Goal: Information Seeking & Learning: Learn about a topic

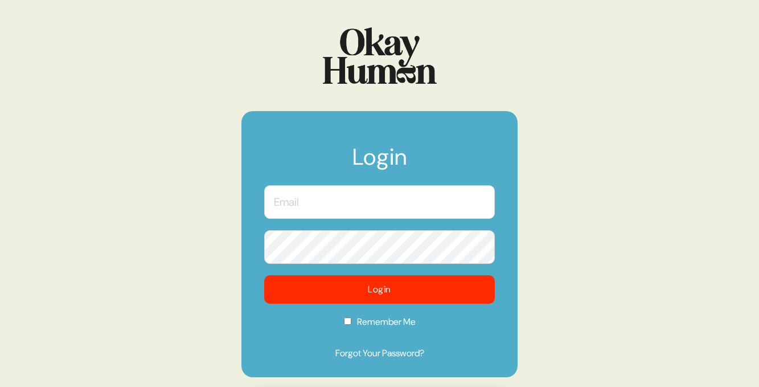
click at [343, 204] on input "text" at bounding box center [379, 202] width 231 height 34
click at [0, 386] on com-1password-button at bounding box center [0, 387] width 0 height 0
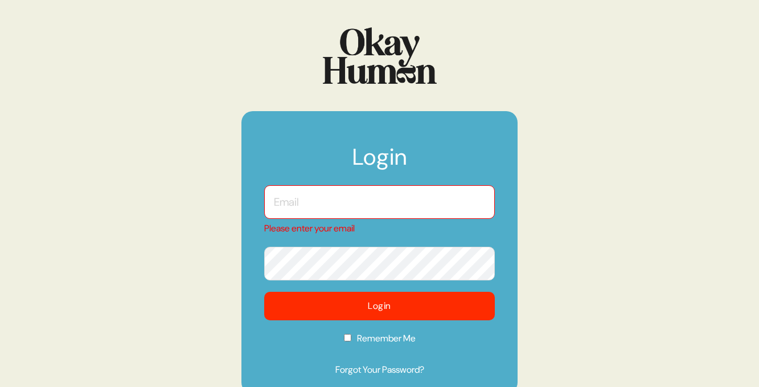
type input "[EMAIL_ADDRESS][DOMAIN_NAME]"
checkbox input "true"
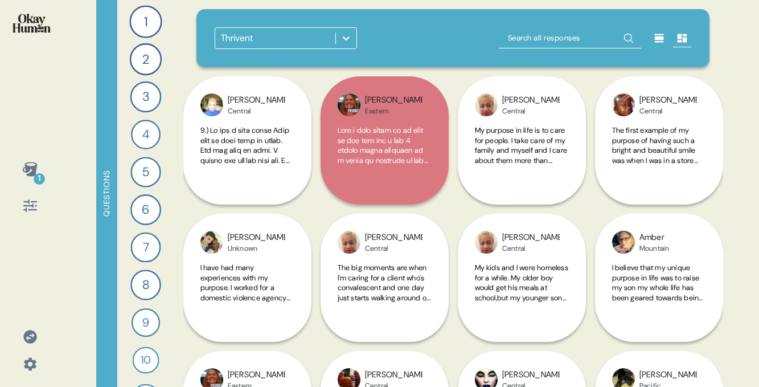
click at [345, 32] on icon at bounding box center [346, 37] width 11 height 11
click at [294, 33] on div "Thrivent" at bounding box center [275, 38] width 120 height 21
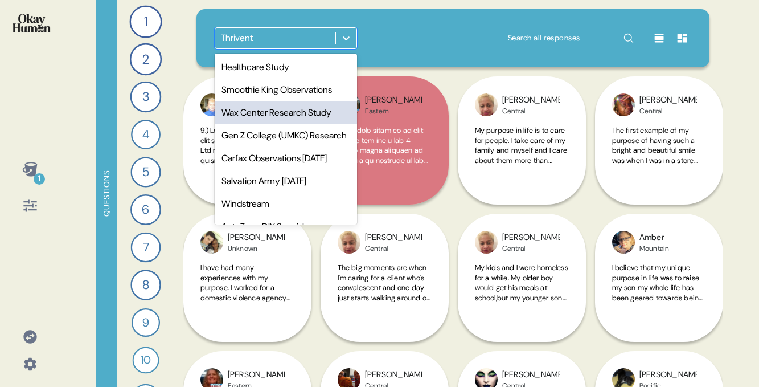
click at [256, 108] on div "Wax Center Research Study" at bounding box center [286, 112] width 142 height 23
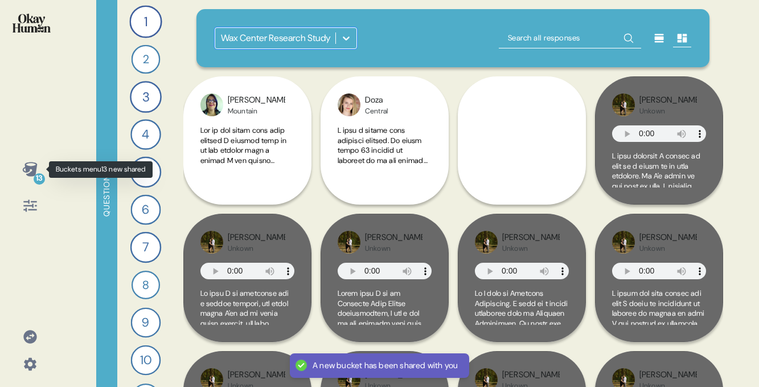
click at [31, 171] on icon at bounding box center [29, 169] width 15 height 14
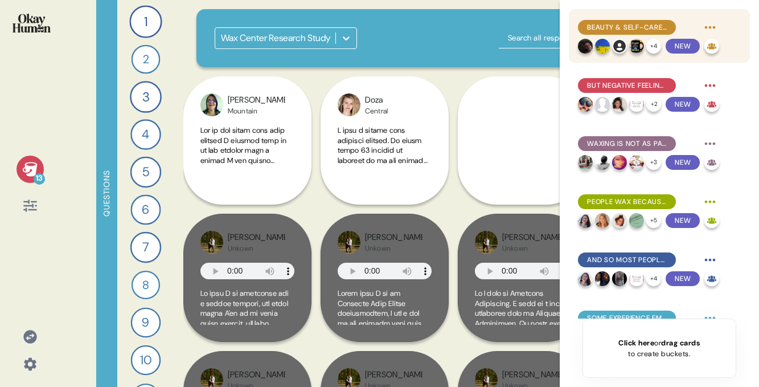
click at [601, 47] on img at bounding box center [602, 46] width 15 height 15
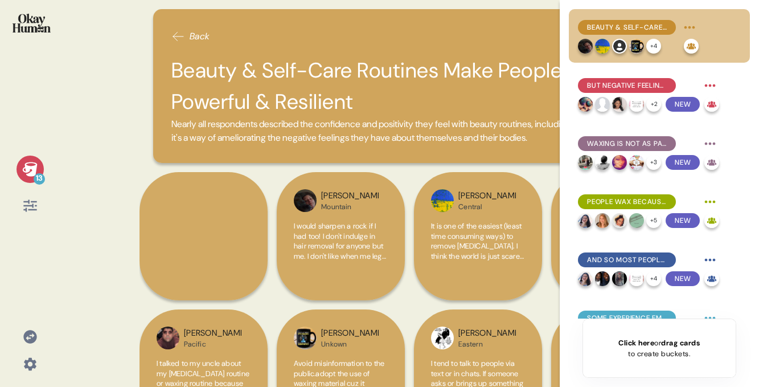
click at [196, 31] on span "Back" at bounding box center [200, 37] width 21 height 14
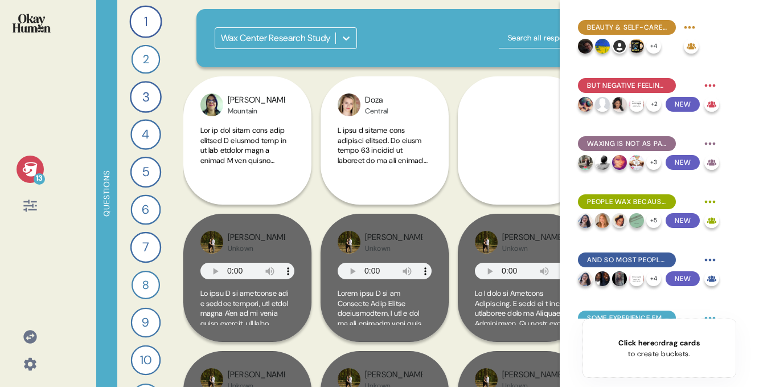
click at [531, 32] on input "text" at bounding box center [570, 38] width 142 height 21
type input "zania"
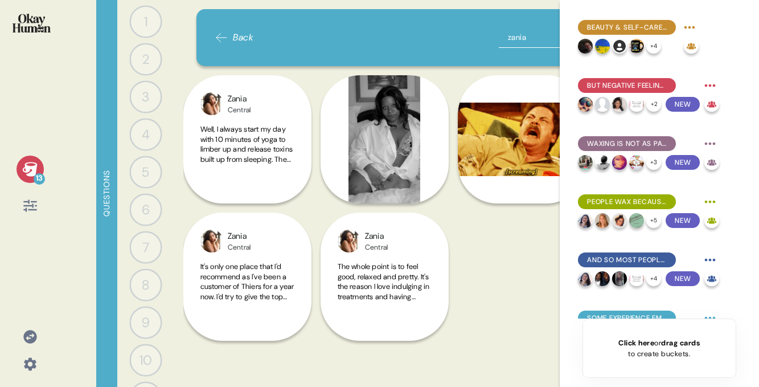
click at [33, 169] on icon at bounding box center [29, 169] width 15 height 14
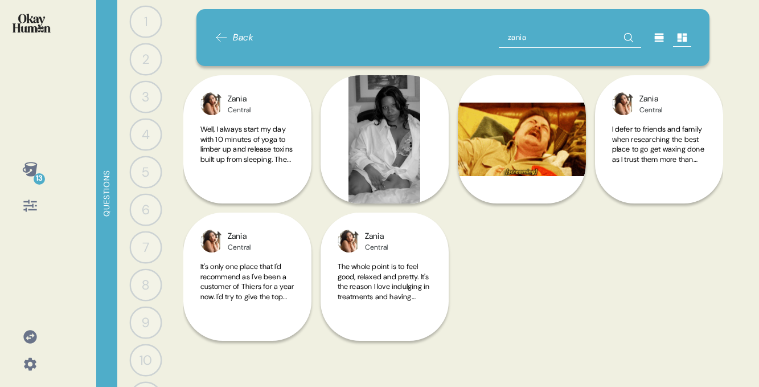
click at [33, 169] on icon at bounding box center [29, 169] width 15 height 14
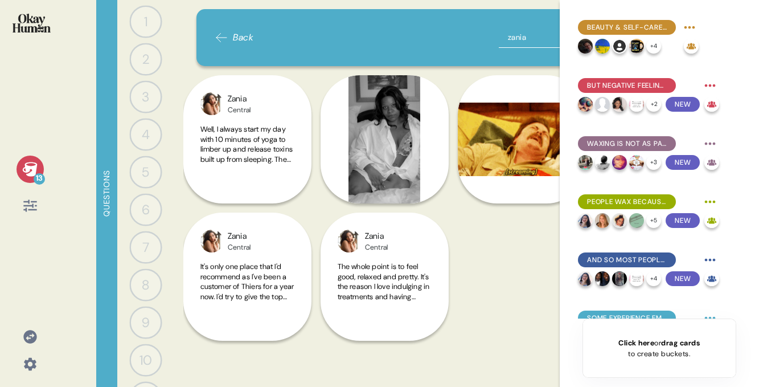
click at [524, 42] on input "zania" at bounding box center [570, 37] width 142 height 21
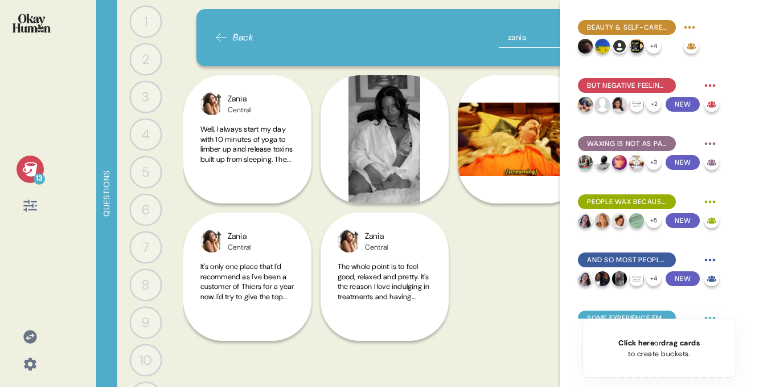
click at [524, 42] on input "zania" at bounding box center [570, 37] width 142 height 21
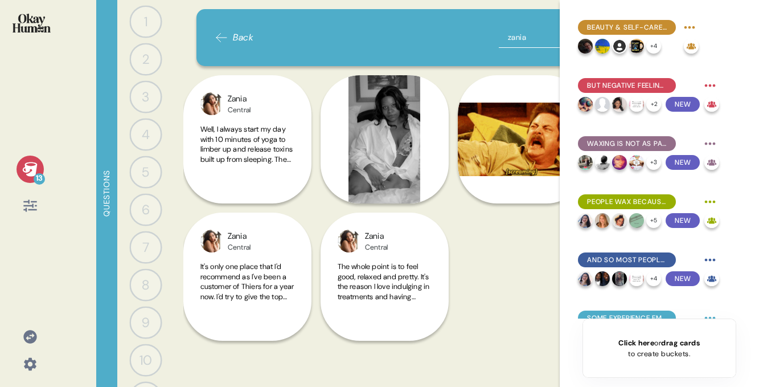
click at [524, 42] on input "zania" at bounding box center [570, 37] width 142 height 21
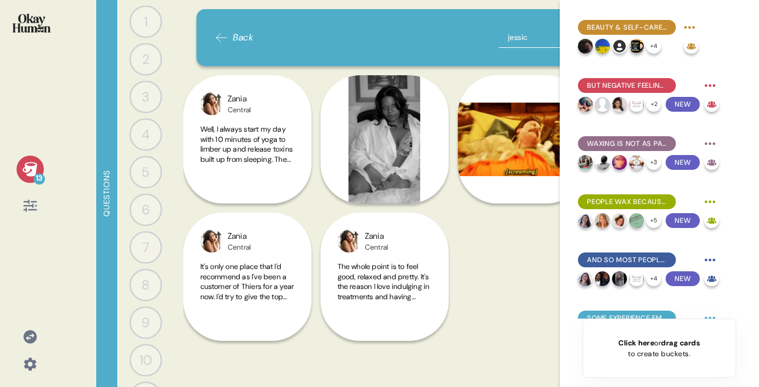
type input "[PERSON_NAME]"
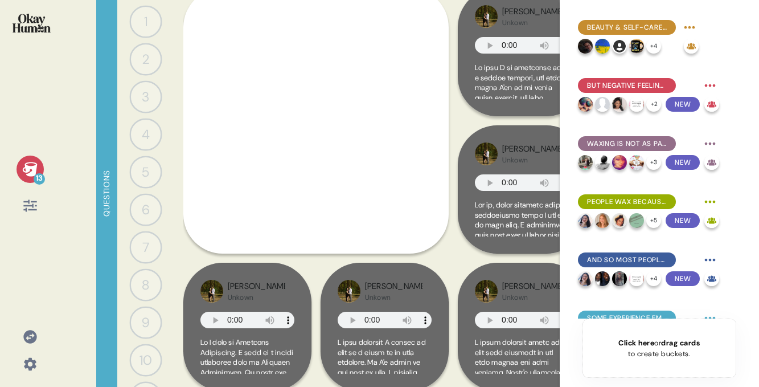
scroll to position [90, 0]
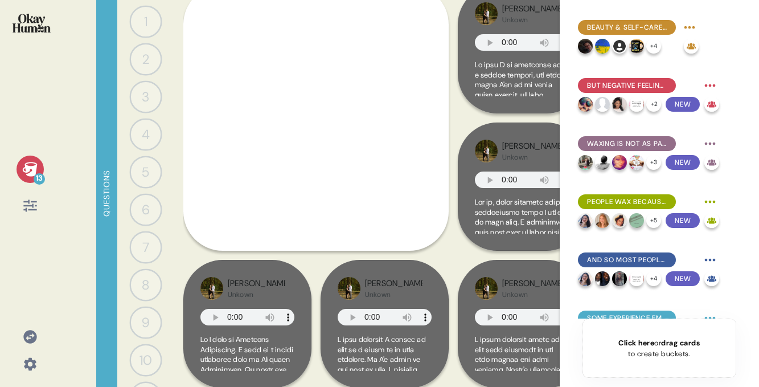
click at [362, 115] on span at bounding box center [315, 321] width 198 height 540
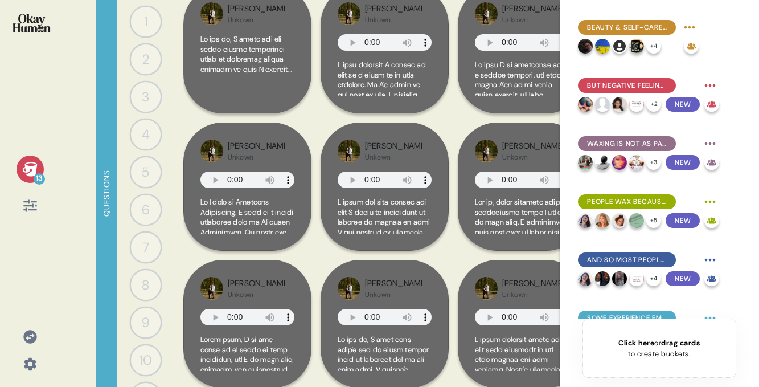
click at [28, 170] on icon at bounding box center [29, 169] width 15 height 14
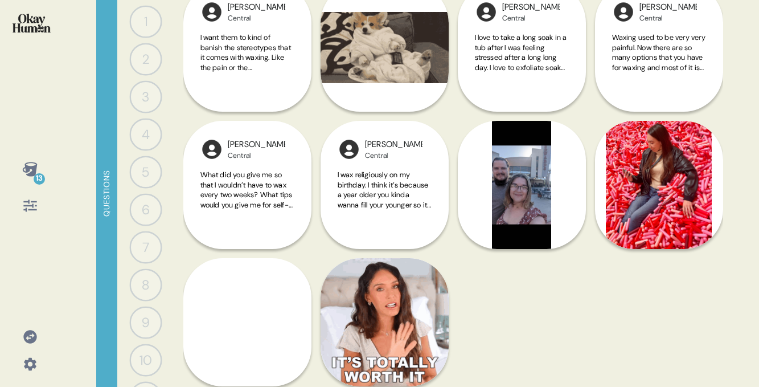
scroll to position [1198, 0]
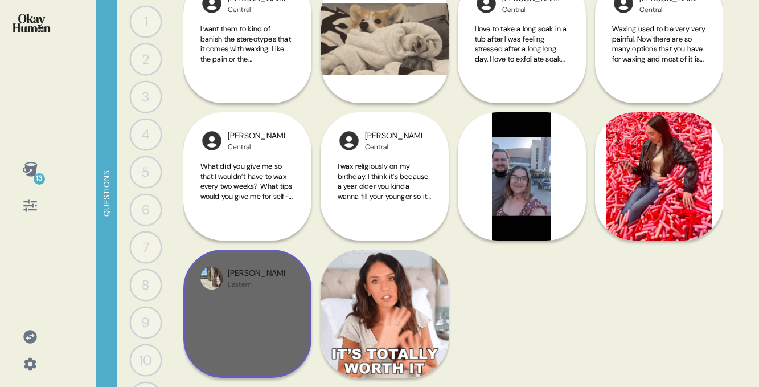
click at [261, 296] on div "[PERSON_NAME]" at bounding box center [247, 313] width 128 height 128
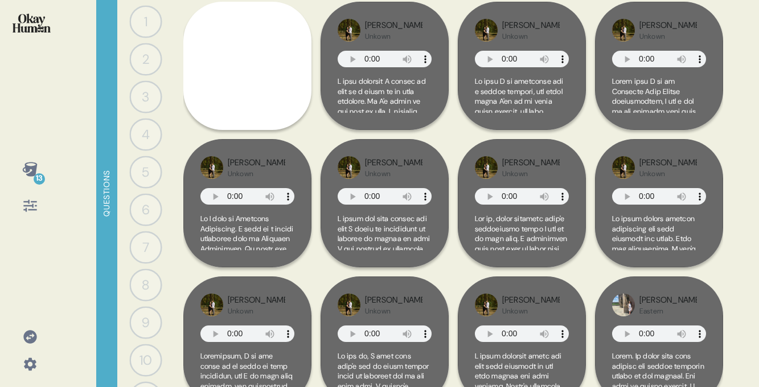
scroll to position [73, 0]
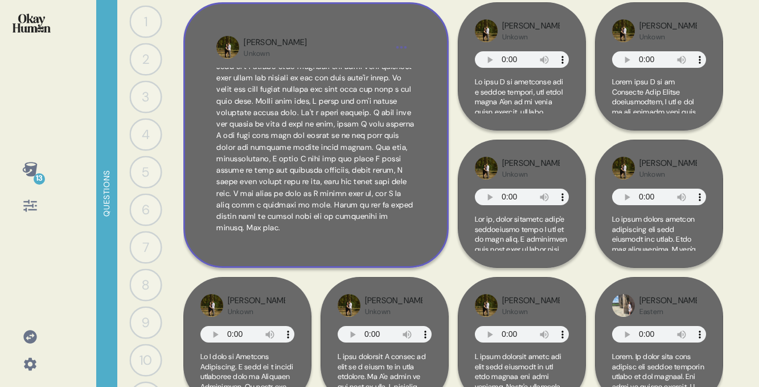
scroll to position [399, 0]
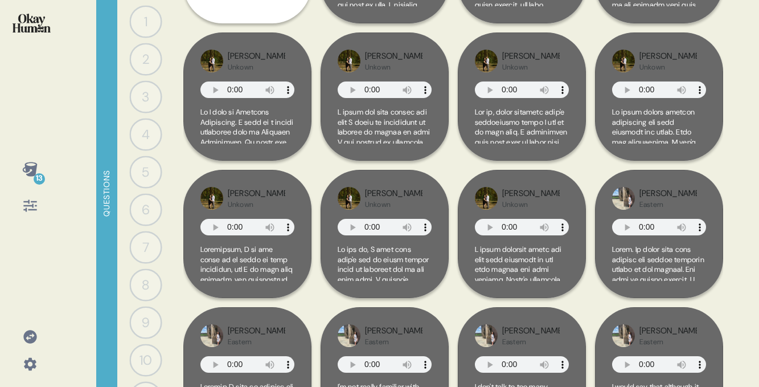
scroll to position [0, 0]
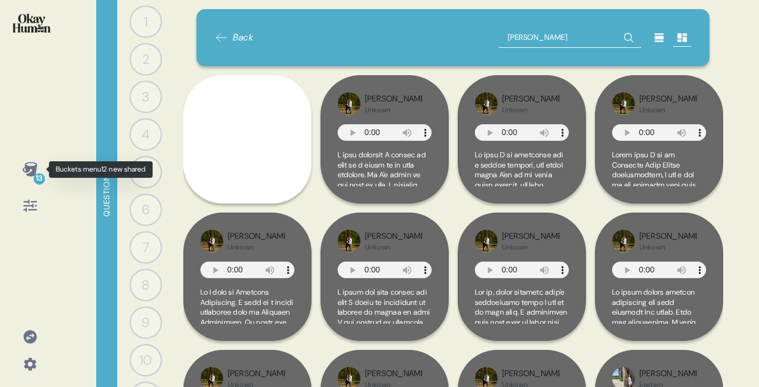
click at [31, 165] on icon at bounding box center [30, 169] width 16 height 16
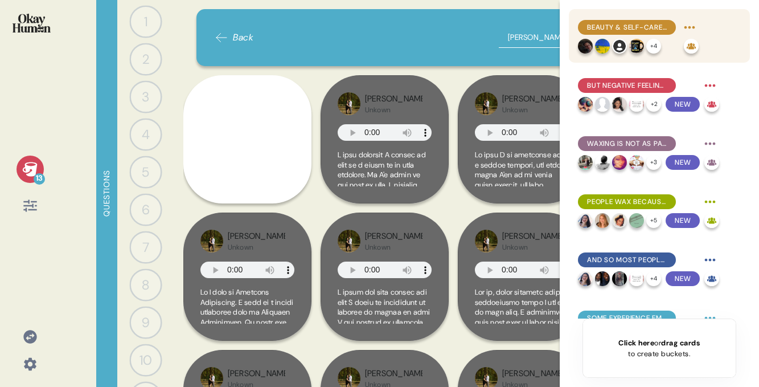
click at [620, 22] on div "Beauty & Self-Care Routines Make People Feel Powerful & Resilient" at bounding box center [627, 27] width 98 height 15
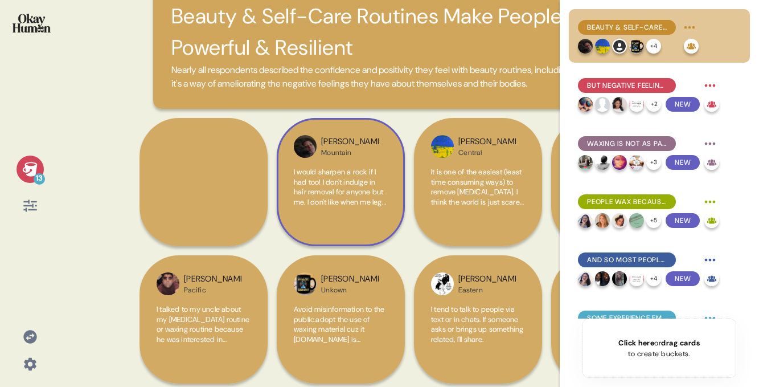
scroll to position [60, 0]
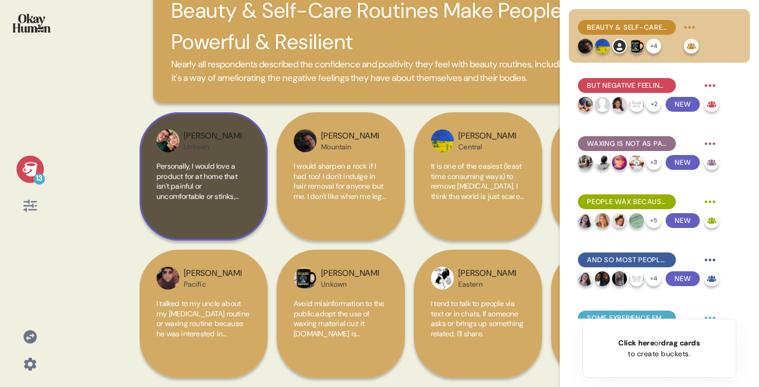
click at [208, 183] on span "Personally, I would love a product for at home that isn't painful or uncomforta…" at bounding box center [204, 181] width 94 height 40
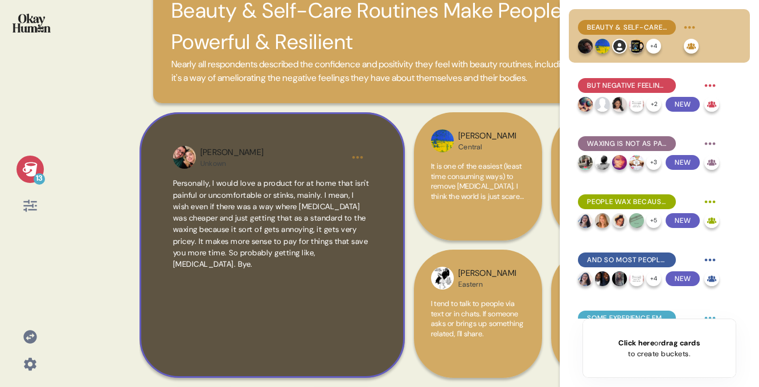
click at [290, 169] on div "[PERSON_NAME] Personally, I would love a product for at home that isn't painful…" at bounding box center [272, 244] width 265 height 265
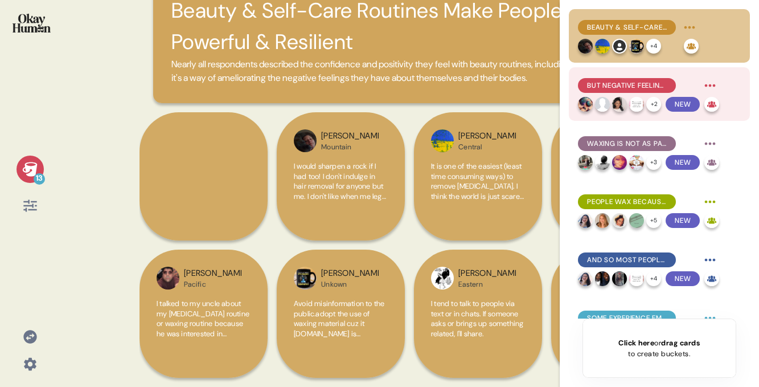
click at [620, 83] on span "But Negative Feelings Arise, Especially Around Waxing" at bounding box center [627, 85] width 80 height 10
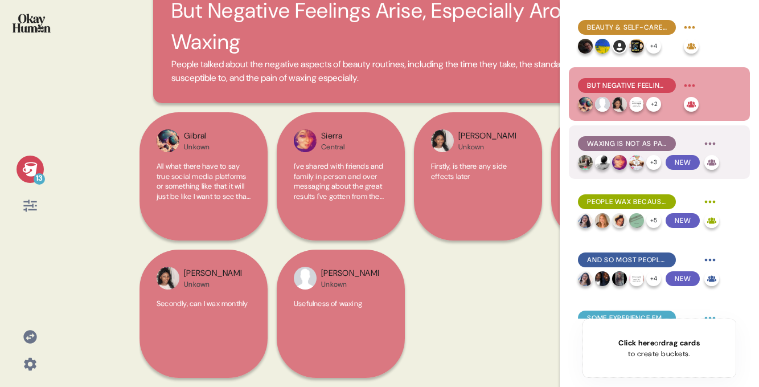
click at [621, 146] on span "Waxing Is Not As Painful As People Think" at bounding box center [627, 143] width 80 height 10
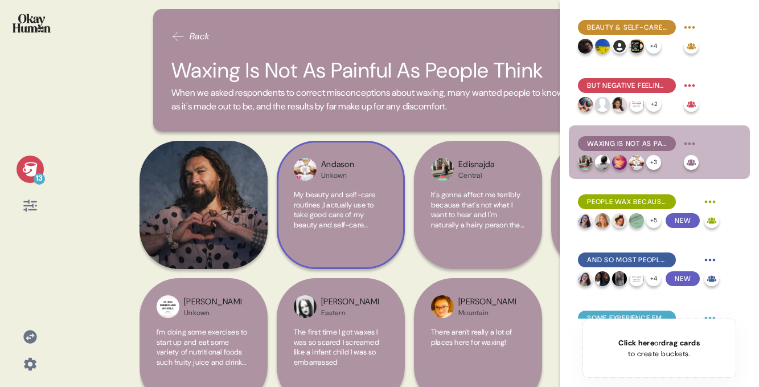
scroll to position [28, 0]
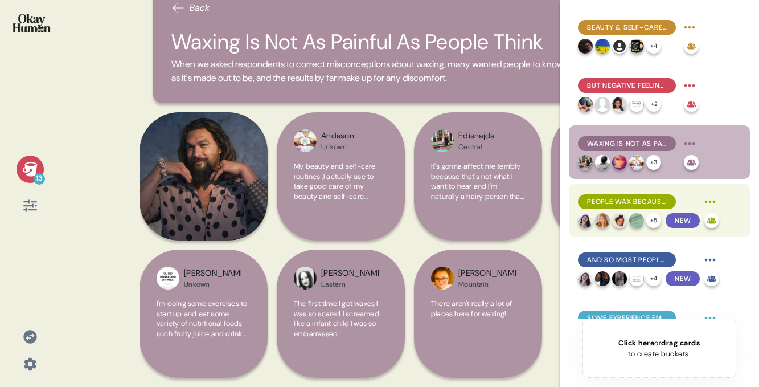
click at [600, 199] on span "People Wax Because it Lasts Longer & Makes Them Feel Clean & Smooth" at bounding box center [627, 201] width 80 height 10
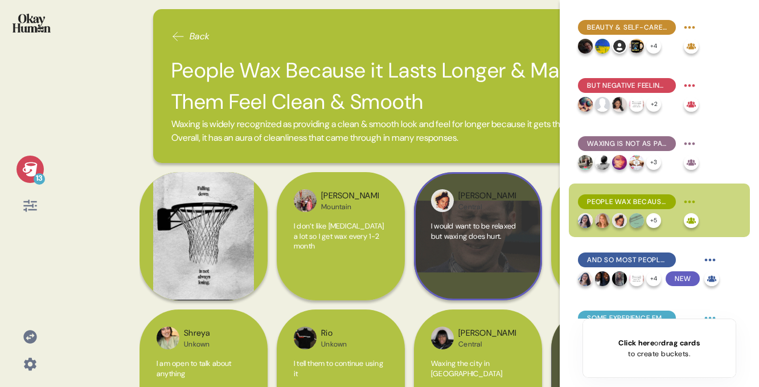
scroll to position [197, 0]
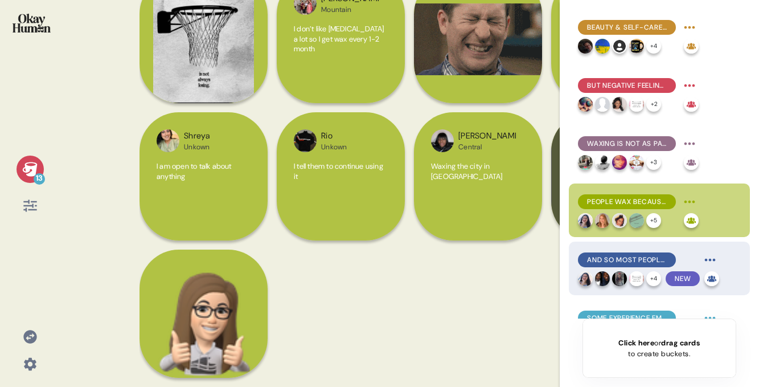
click at [620, 249] on div "And So Most People Are Waxing As Regular Routine - Only Some Reserve it For Spe…" at bounding box center [659, 268] width 181 height 54
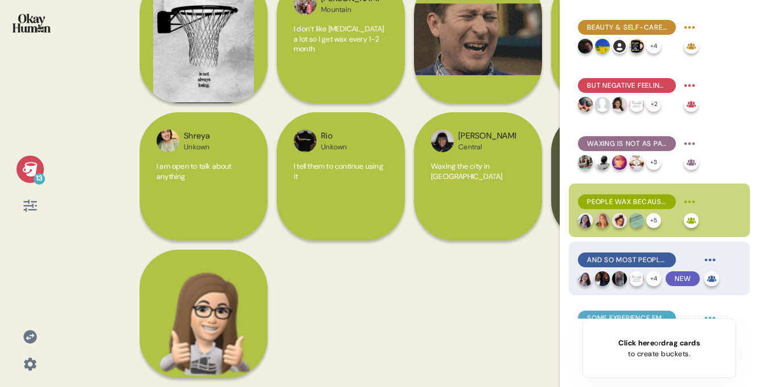
click at [624, 253] on div "And So Most People Are Waxing As Regular Routine - Only Some Reserve it For Spe…" at bounding box center [627, 259] width 98 height 15
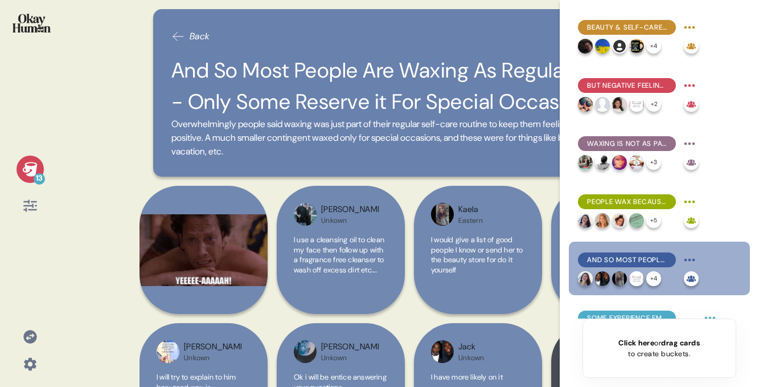
scroll to position [73, 0]
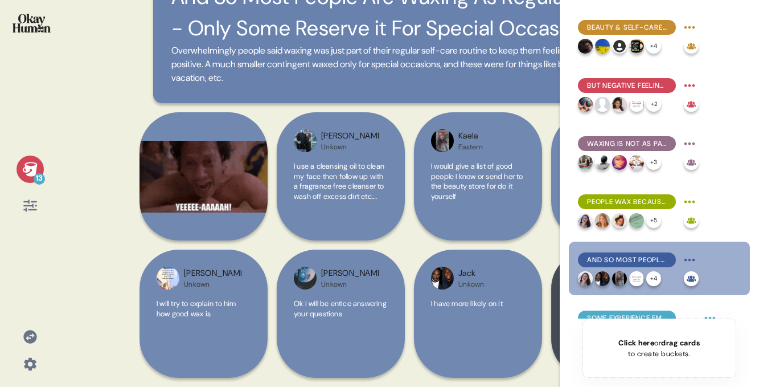
click at [560, 310] on div "Beauty & Self-Care Routines Make People Feel Powerful & Resilient + 4 But Negat…" at bounding box center [659, 193] width 199 height 387
click at [554, 311] on div "Suchitaa Mountain Thank you." at bounding box center [615, 313] width 128 height 128
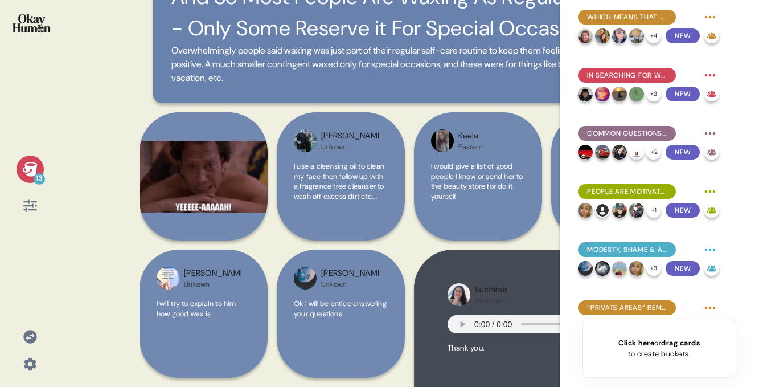
scroll to position [364, 0]
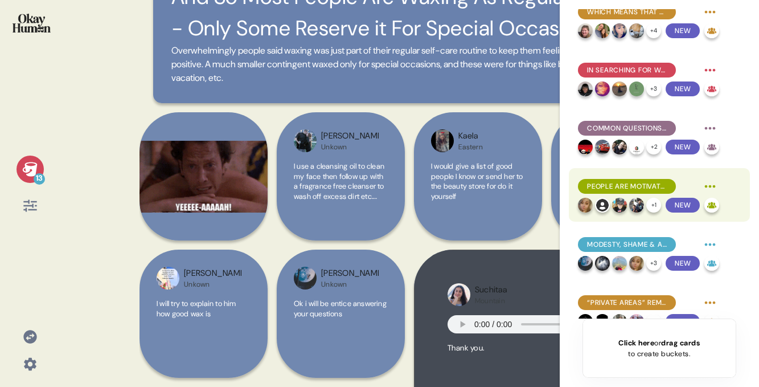
click at [607, 192] on div "People Are Motivated to Talk to Others to Educate & Offer Advice" at bounding box center [627, 186] width 98 height 15
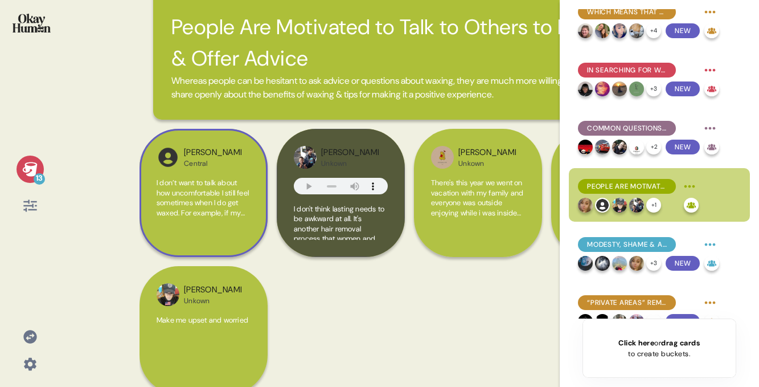
scroll to position [60, 0]
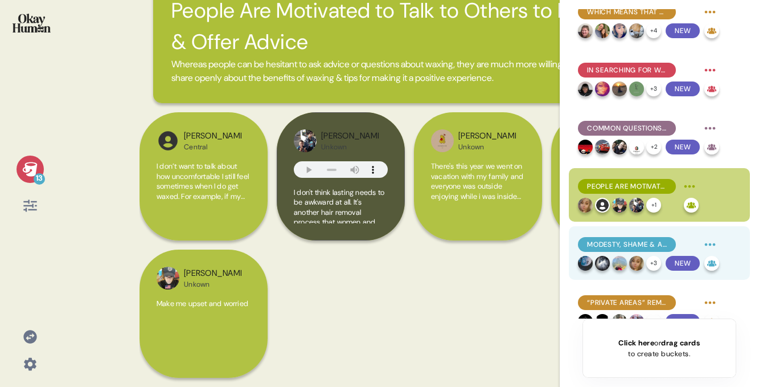
click at [632, 246] on span "Modesty, Shame & a Lack of Confidants Prevent People From Talking About Waxing" at bounding box center [627, 244] width 80 height 10
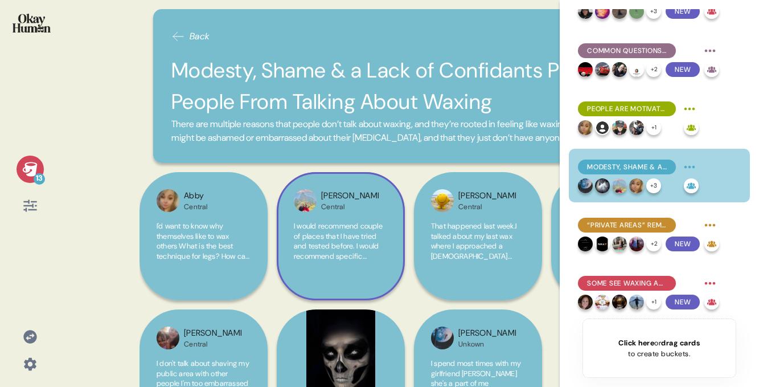
scroll to position [73, 0]
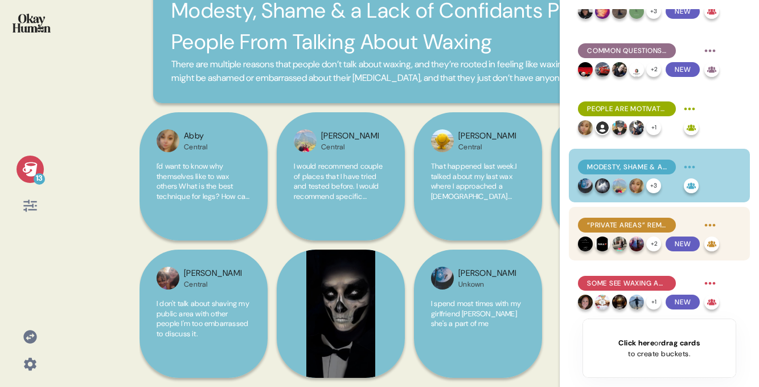
click at [599, 222] on span "“Private Areas” Remain a Taboo Waxing Topic" at bounding box center [627, 225] width 80 height 10
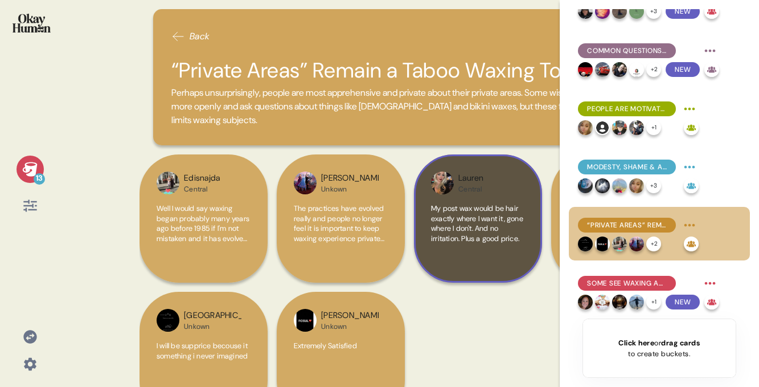
scroll to position [42, 0]
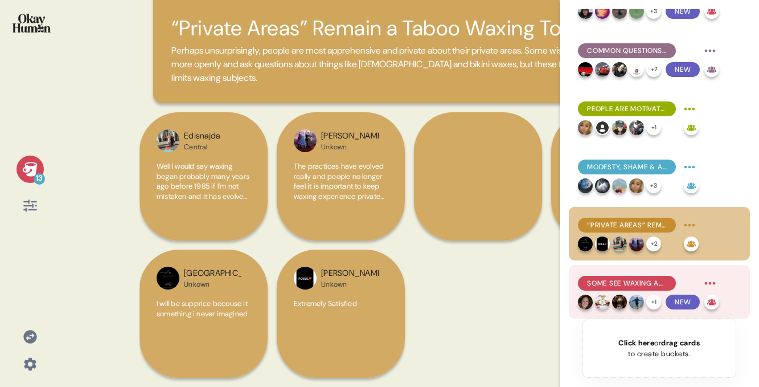
click at [622, 281] on span "Some See Waxing as Rooted in Misogyny & Sexism Rather Than Self-Care" at bounding box center [627, 283] width 80 height 10
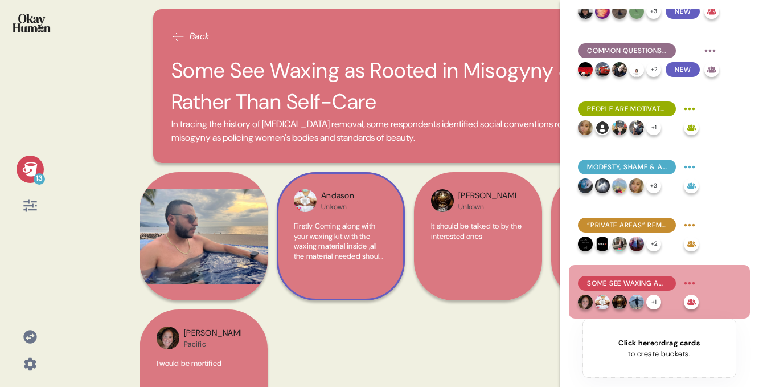
scroll to position [60, 0]
